Goal: Obtain resource: Download file/media

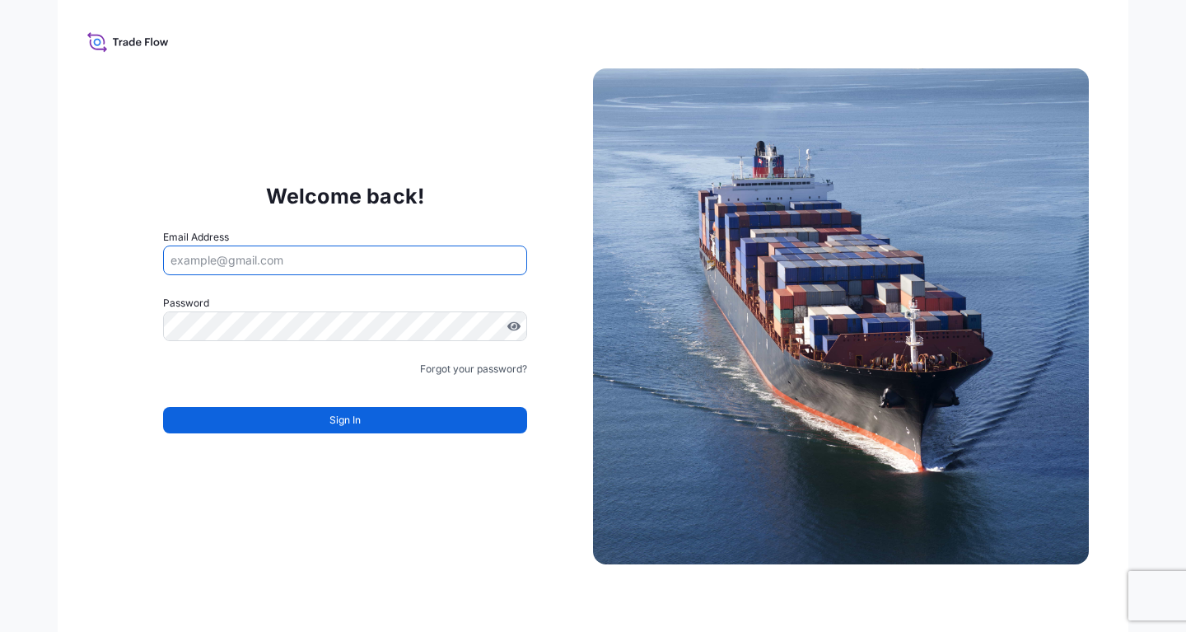
click at [251, 270] on input "Email Address" at bounding box center [345, 260] width 364 height 30
paste input "[EMAIL_ADDRESS][DOMAIN_NAME]"
type input "[EMAIL_ADDRESS][DOMAIN_NAME]"
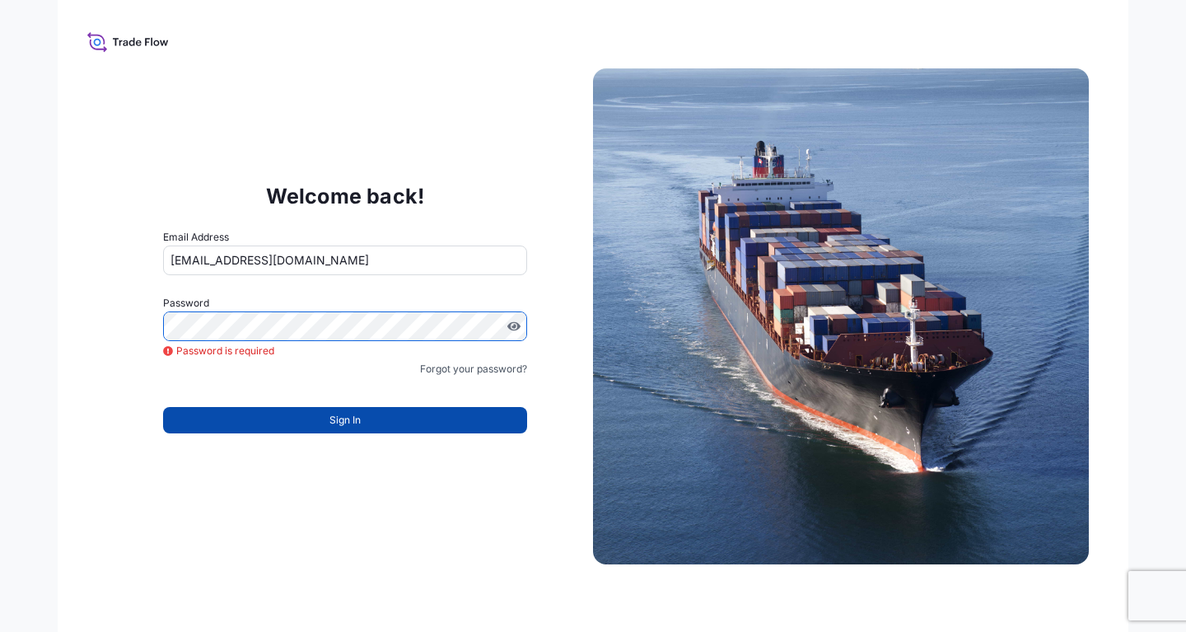
click at [306, 425] on button "Sign In" at bounding box center [345, 420] width 364 height 26
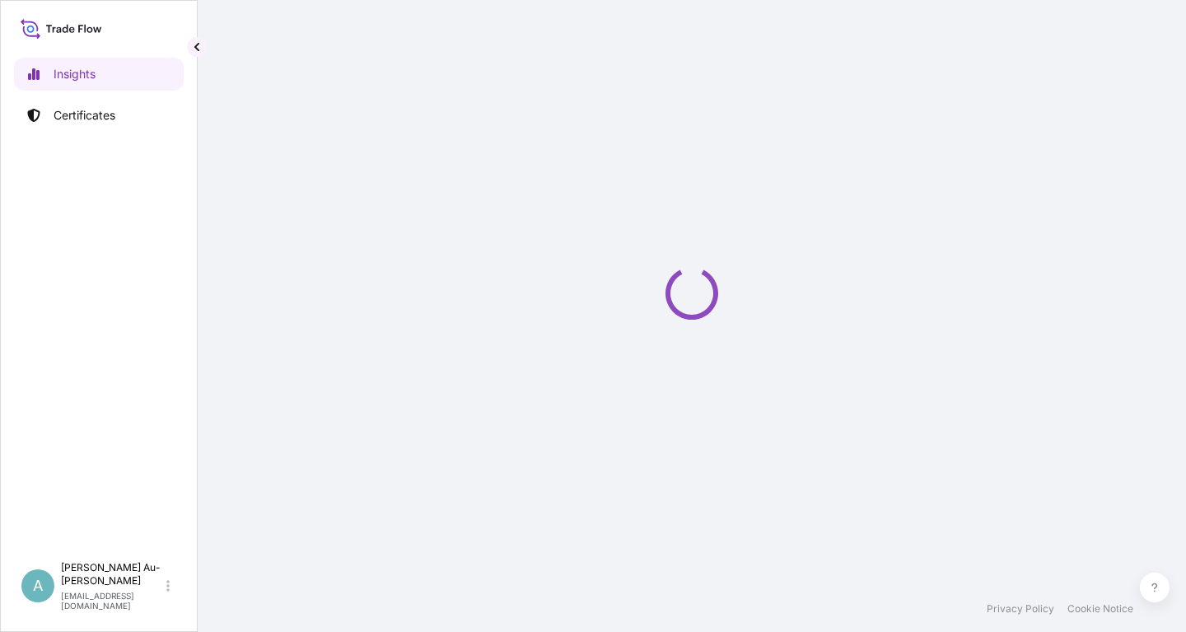
select select "2025"
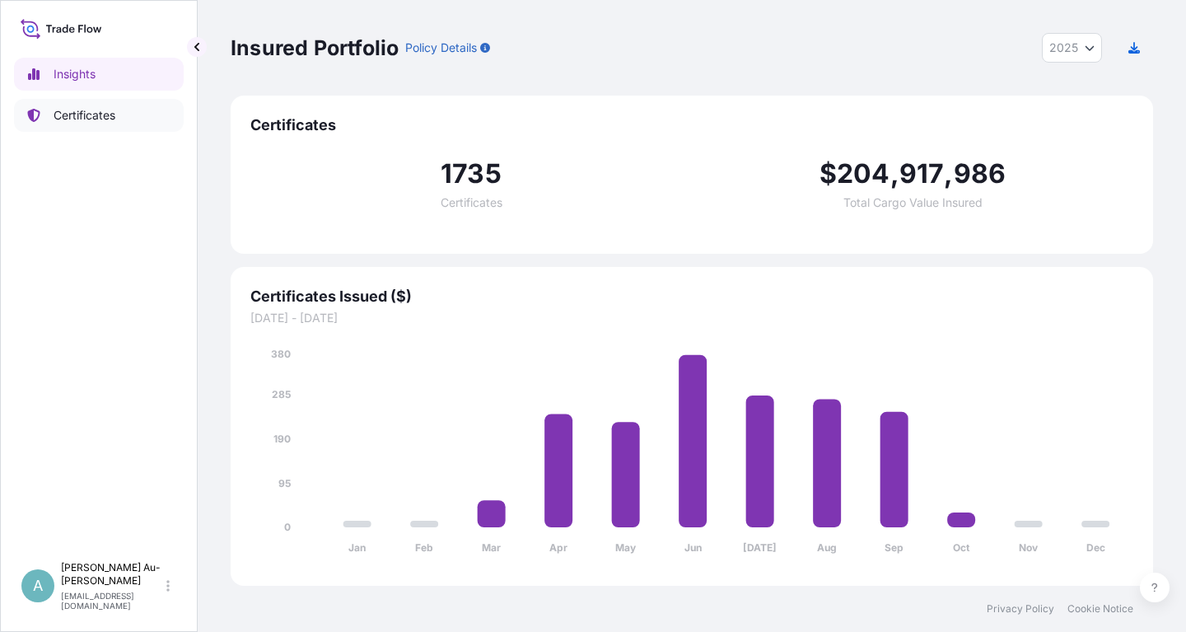
click at [80, 116] on p "Certificates" at bounding box center [85, 115] width 62 height 16
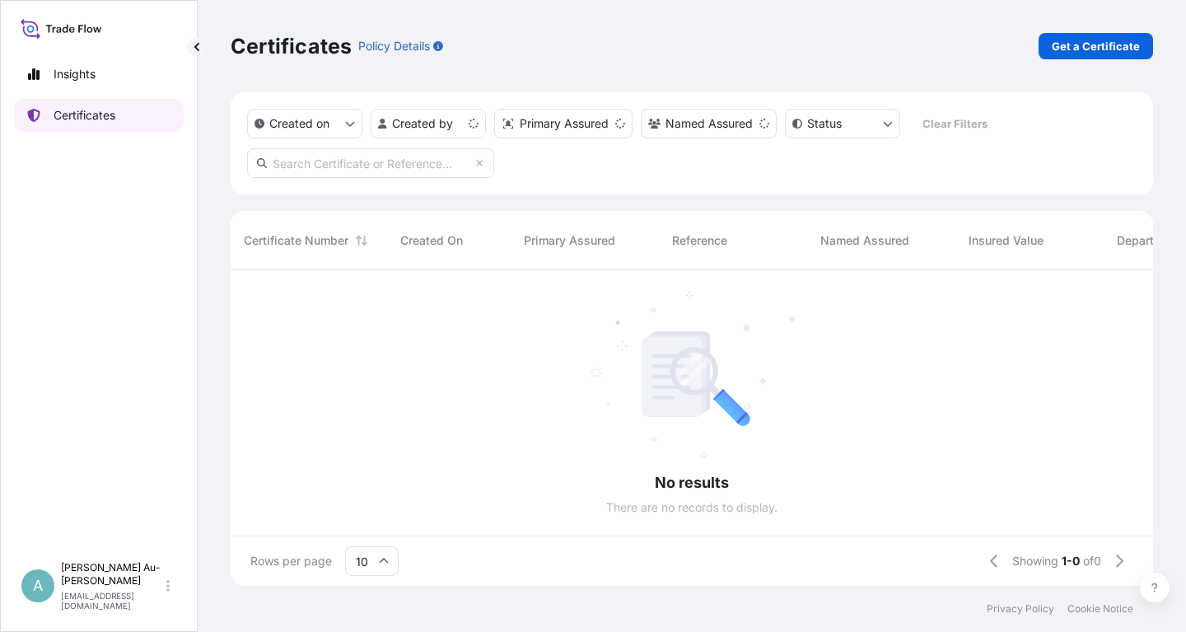
scroll to position [324, 922]
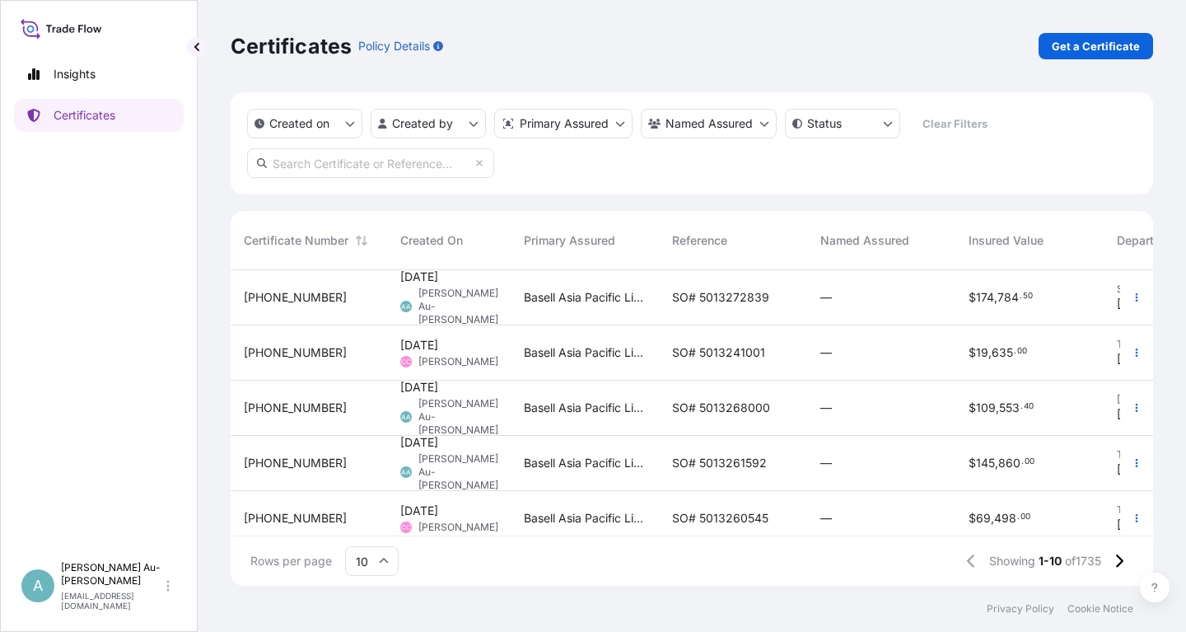
click at [308, 166] on input "text" at bounding box center [370, 163] width 247 height 30
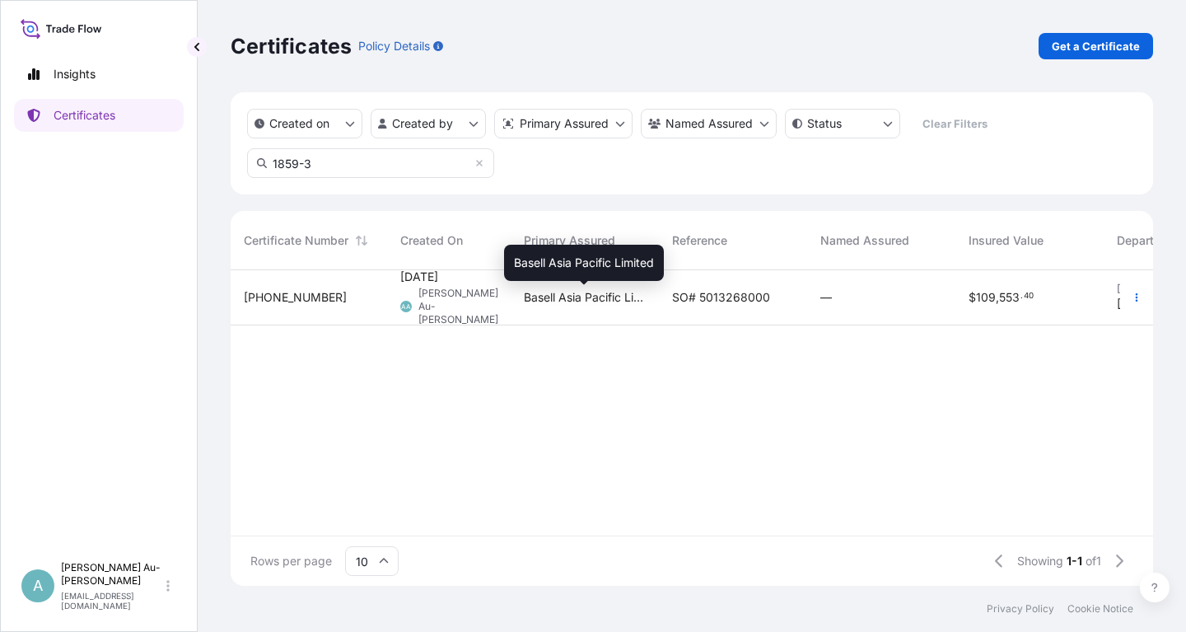
type input "1859-3"
click at [625, 301] on span "Basell Asia Pacific Limited" at bounding box center [585, 297] width 122 height 16
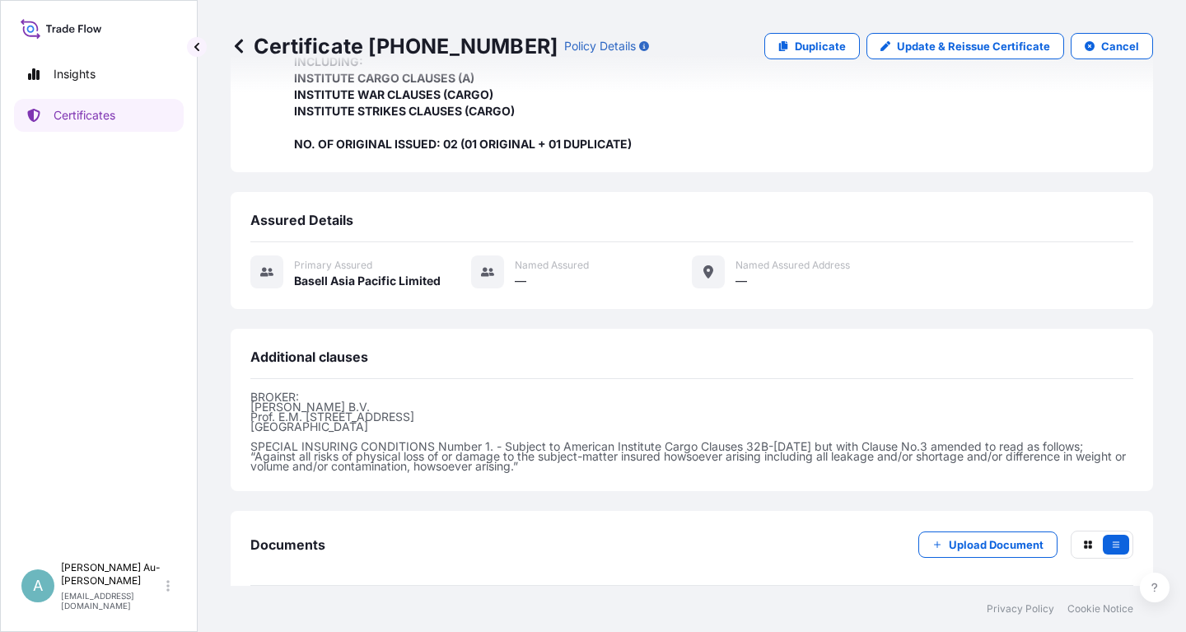
scroll to position [502, 0]
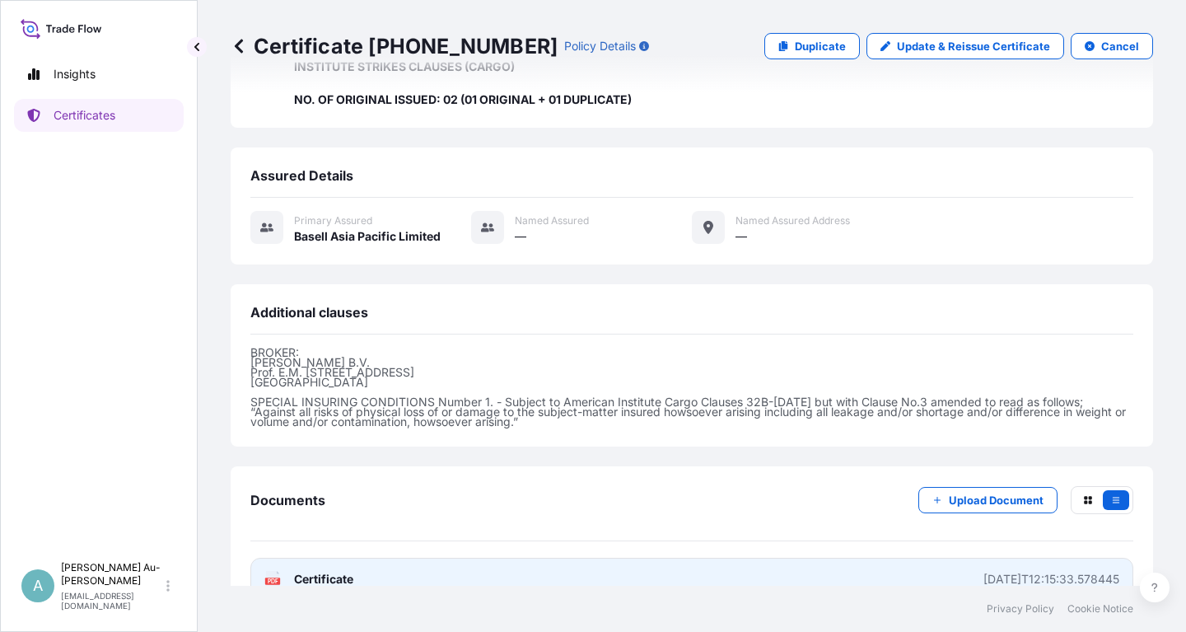
click at [335, 571] on span "Certificate" at bounding box center [323, 579] width 59 height 16
